Goal: Information Seeking & Learning: Check status

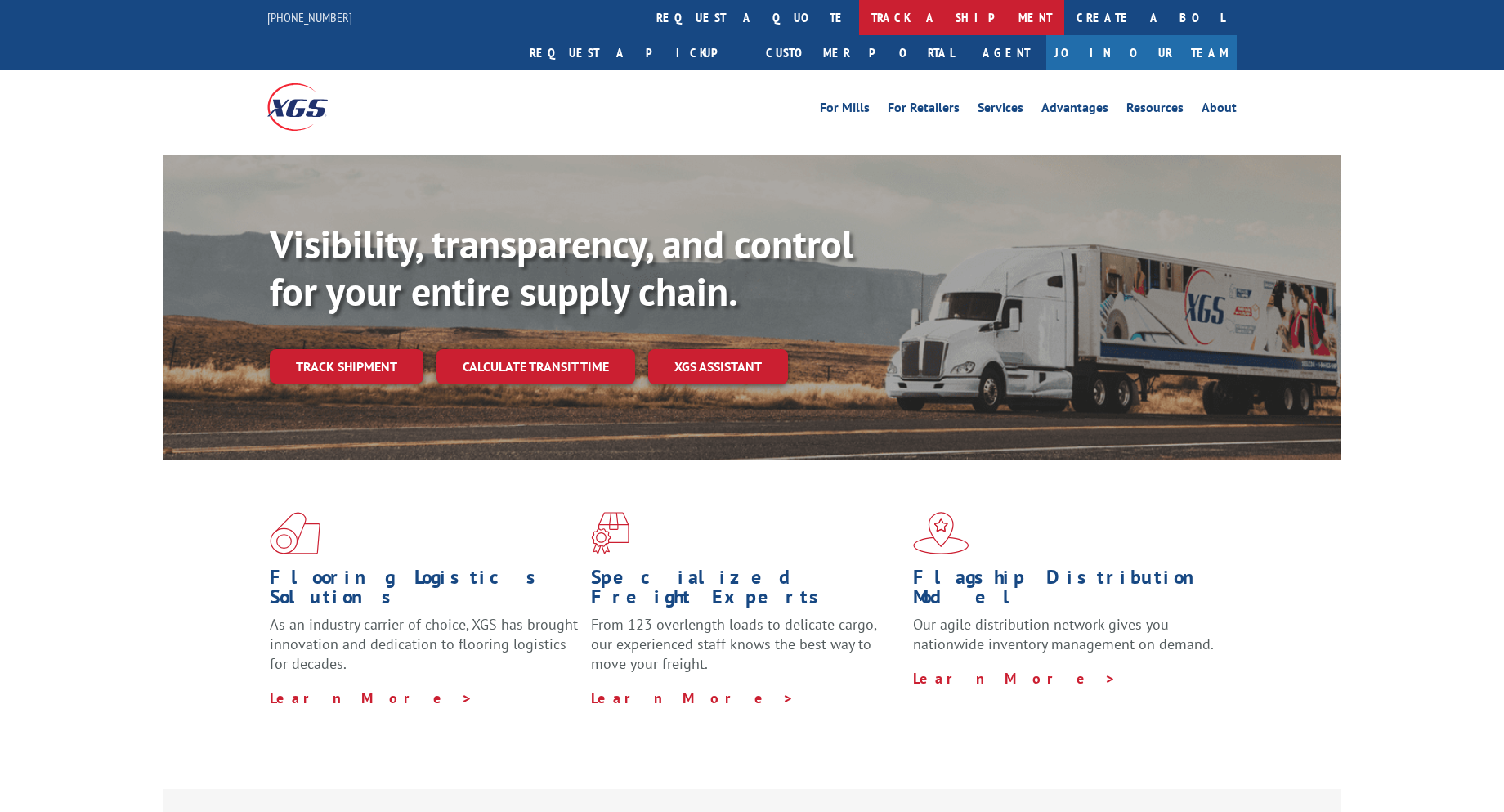
click at [859, 16] on link "track a shipment" at bounding box center [962, 18] width 205 height 35
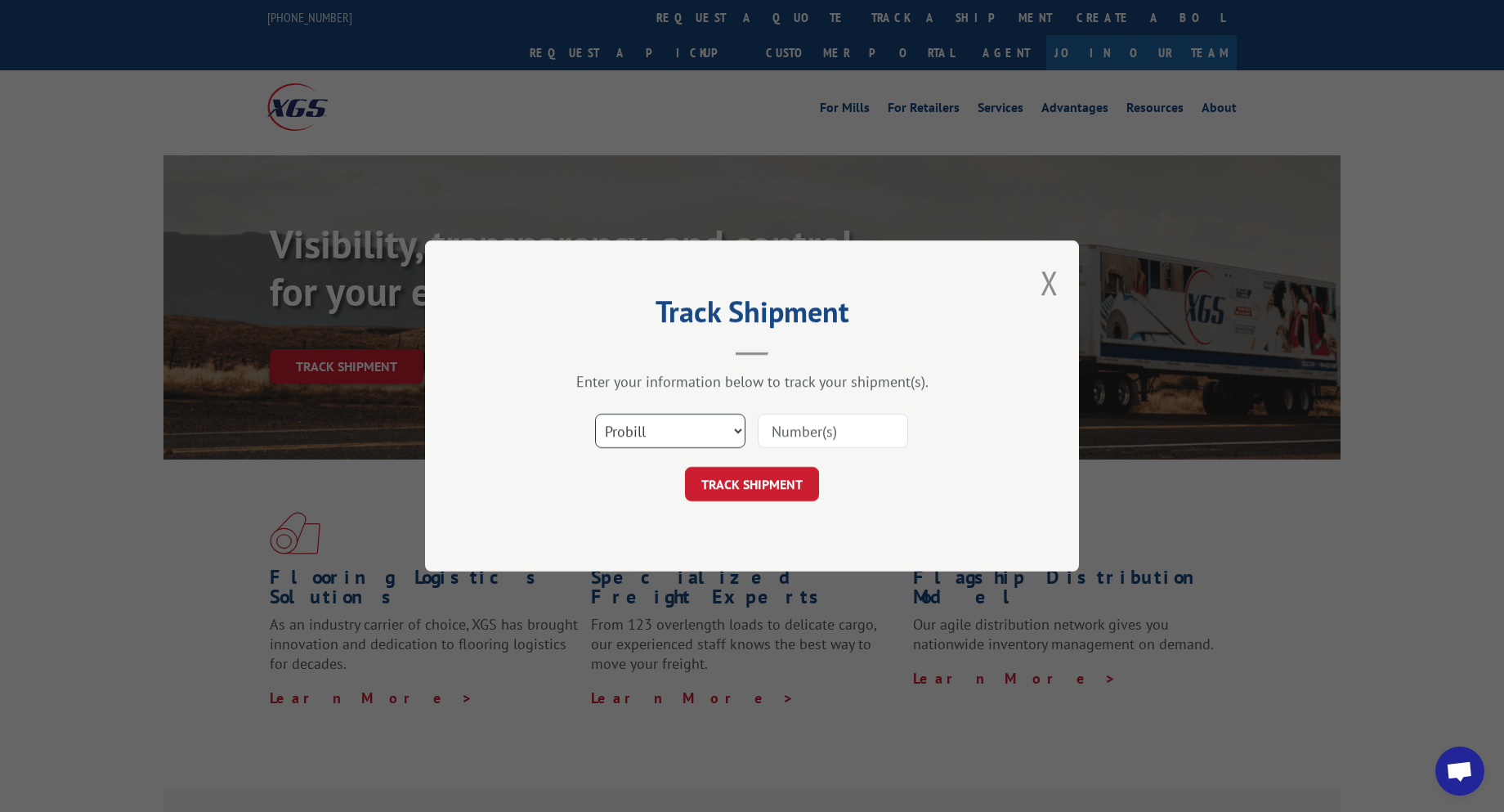
click at [707, 443] on select "Select category... Probill BOL PO" at bounding box center [670, 430] width 150 height 34
select select "bol"
click at [595, 413] on select "Select category... Probill BOL PO" at bounding box center [670, 430] width 150 height 34
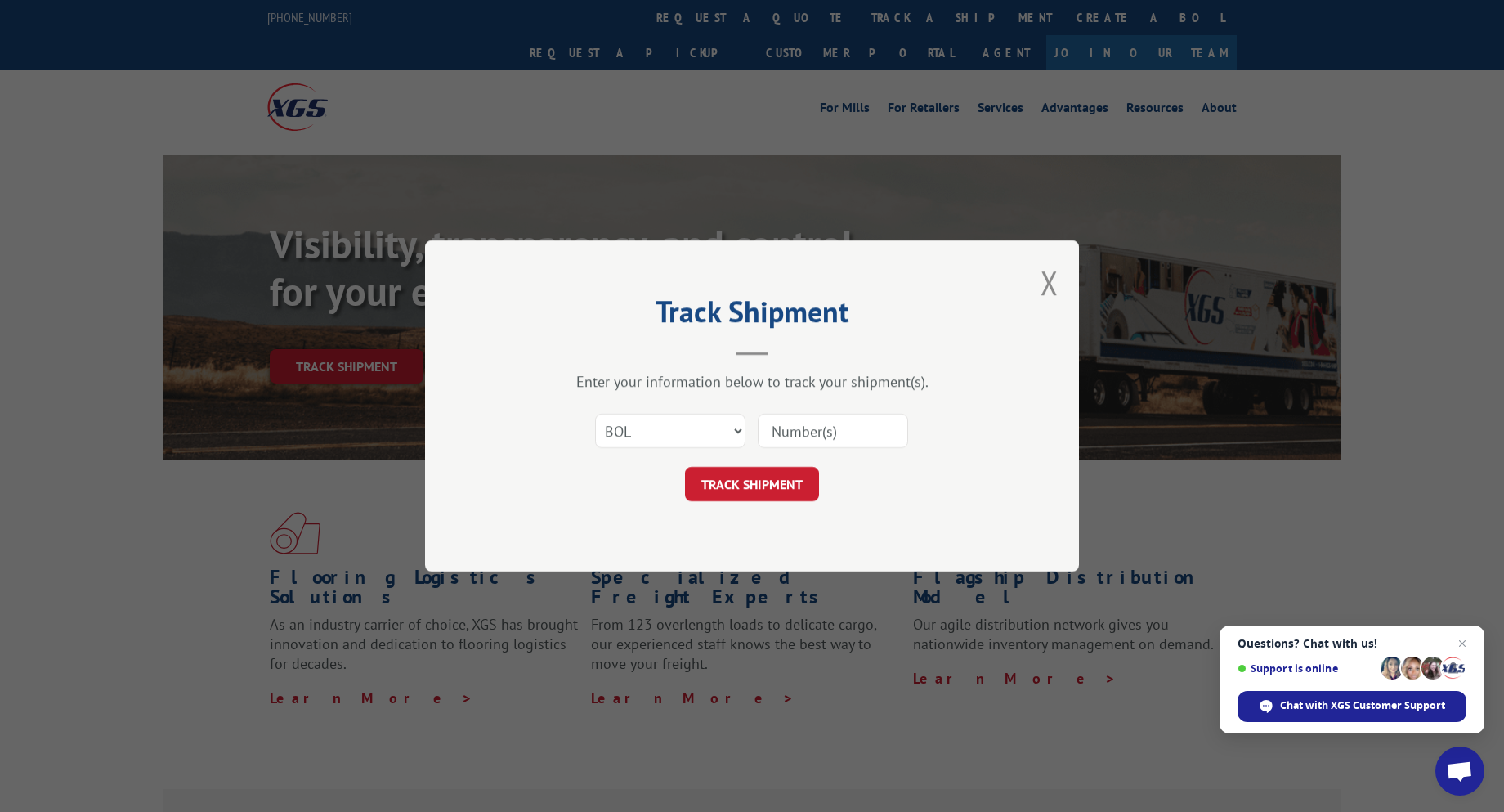
paste input "54400112"
type input "54400112"
click at [771, 485] on button "TRACK SHIPMENT" at bounding box center [752, 484] width 134 height 34
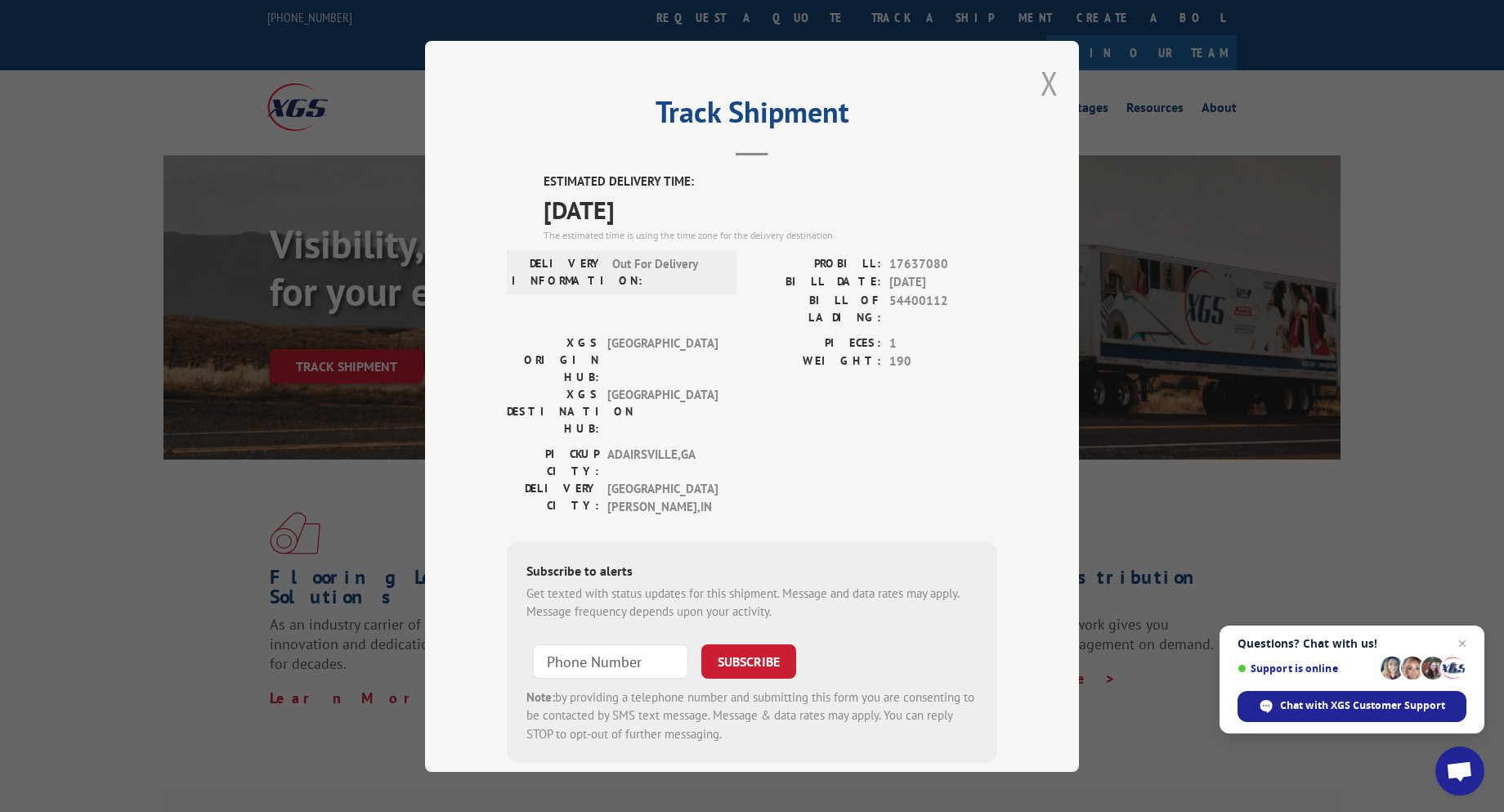
click at [1049, 72] on button "Close modal" at bounding box center [1050, 83] width 18 height 43
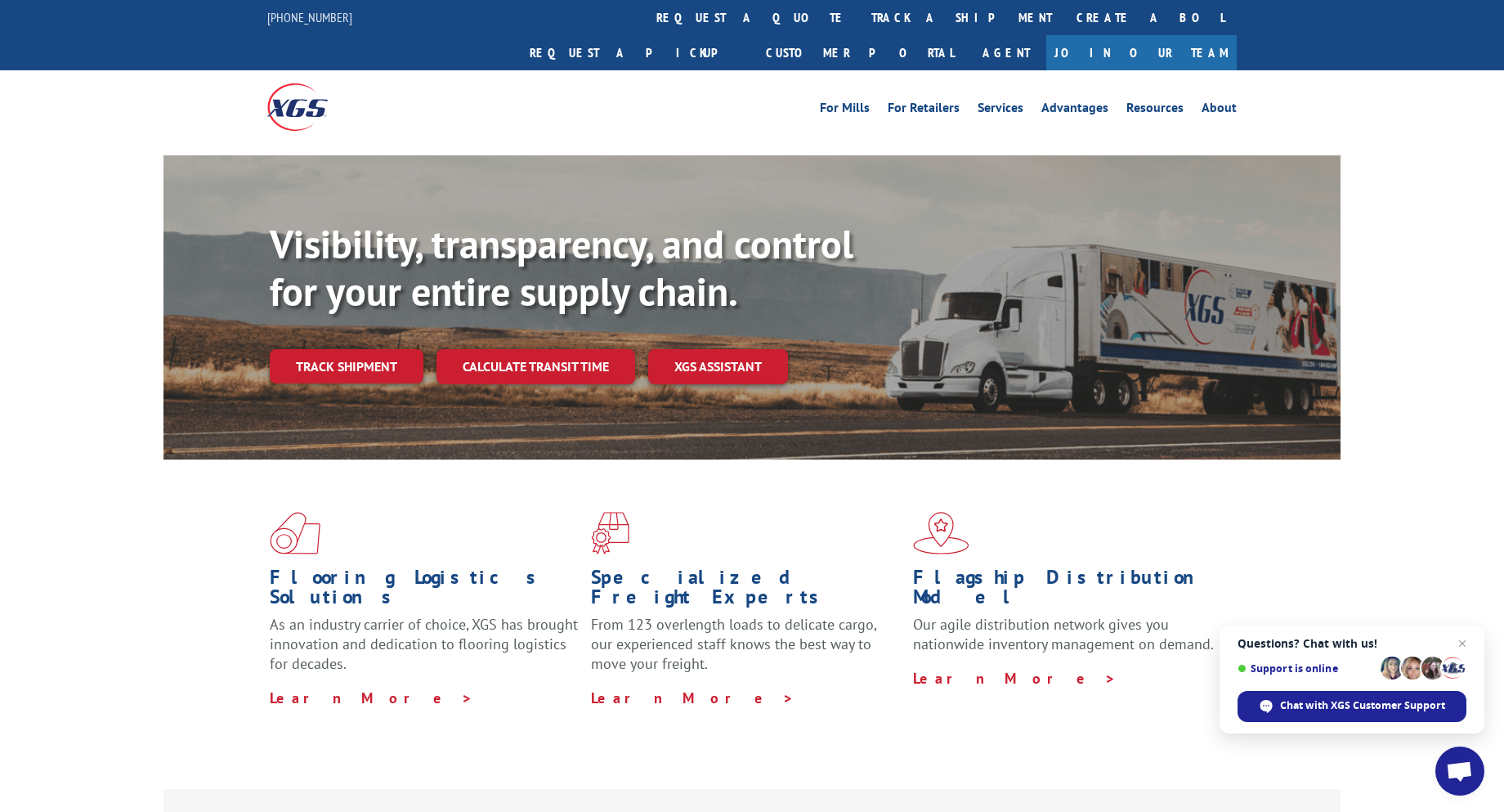
click at [55, 207] on div "Visibility, transparency, and control for your entire supply chain. Track shipm…" at bounding box center [752, 323] width 1504 height 336
